Goal: Navigation & Orientation: Find specific page/section

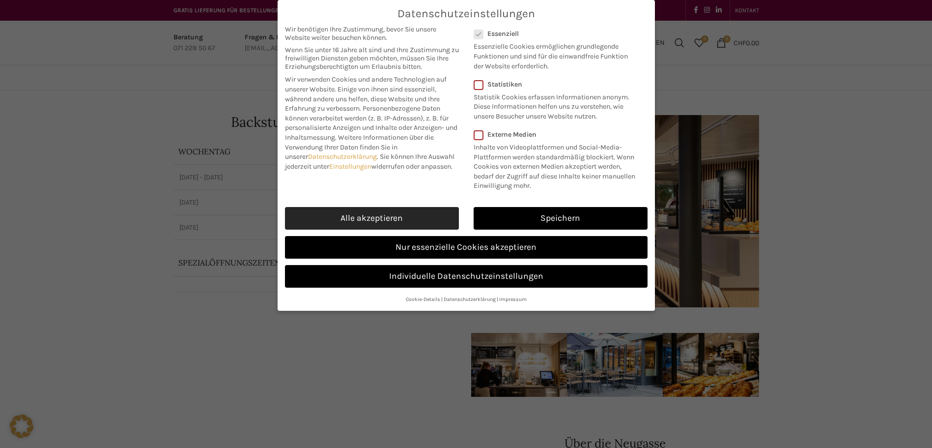
click at [417, 229] on link "Alle akzeptieren" at bounding box center [372, 218] width 174 height 23
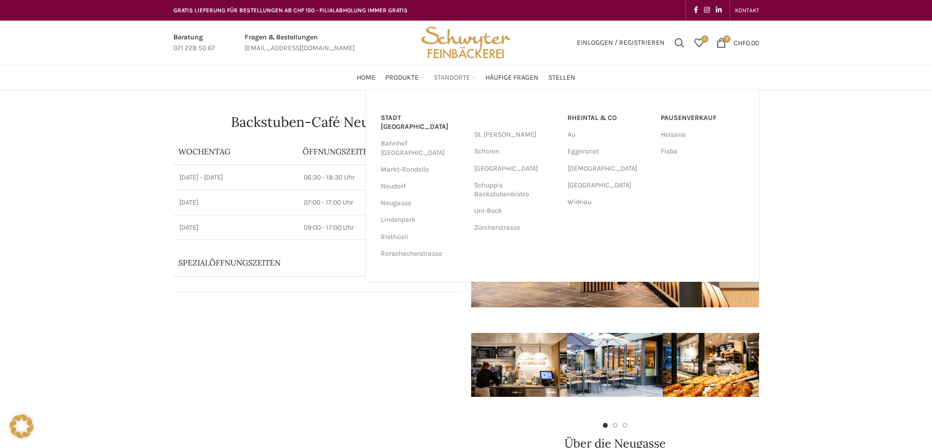
click at [448, 78] on span "Standorte" at bounding box center [452, 77] width 36 height 9
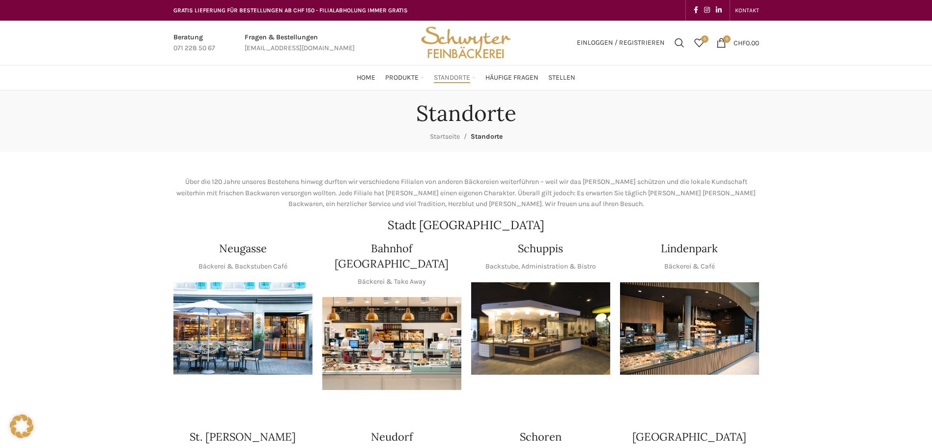
click at [385, 75] on ul "Home Produkte PRODUKT KATEGORIEN Apéro & Häppchen Spezialitäten Gipfeli & Brötl…" at bounding box center [466, 78] width 219 height 20
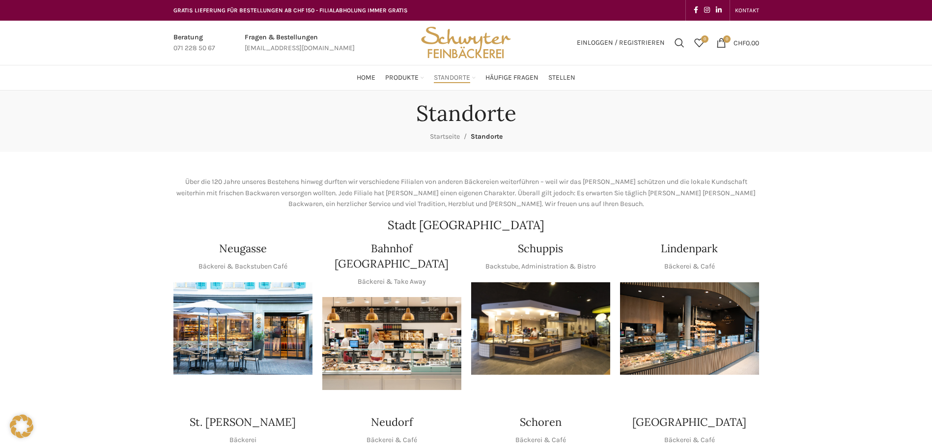
scroll to position [98, 0]
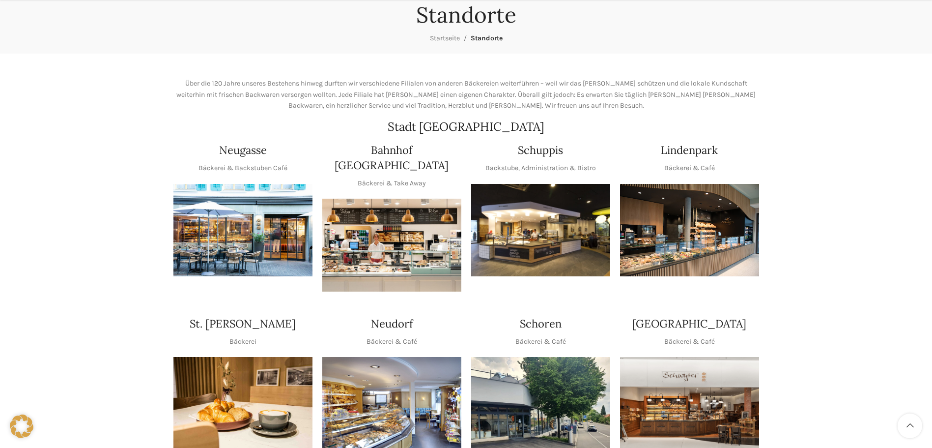
click at [249, 240] on img "1 / 1" at bounding box center [242, 230] width 139 height 93
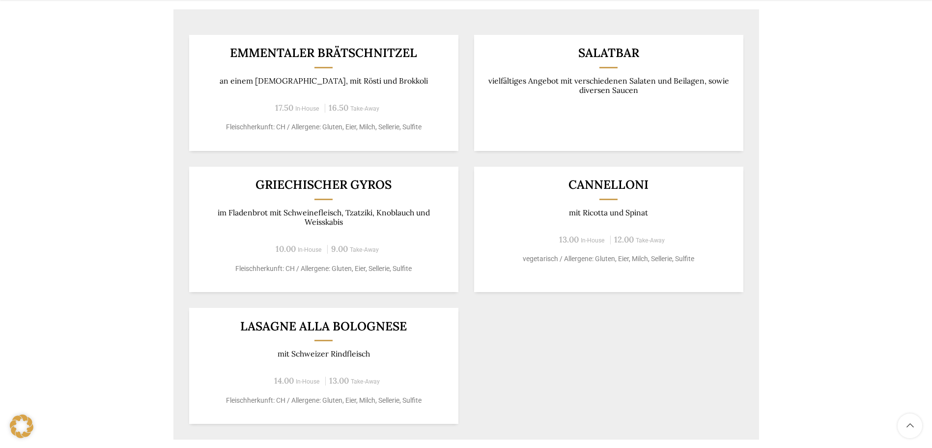
scroll to position [688, 0]
